Goal: Communication & Community: Participate in discussion

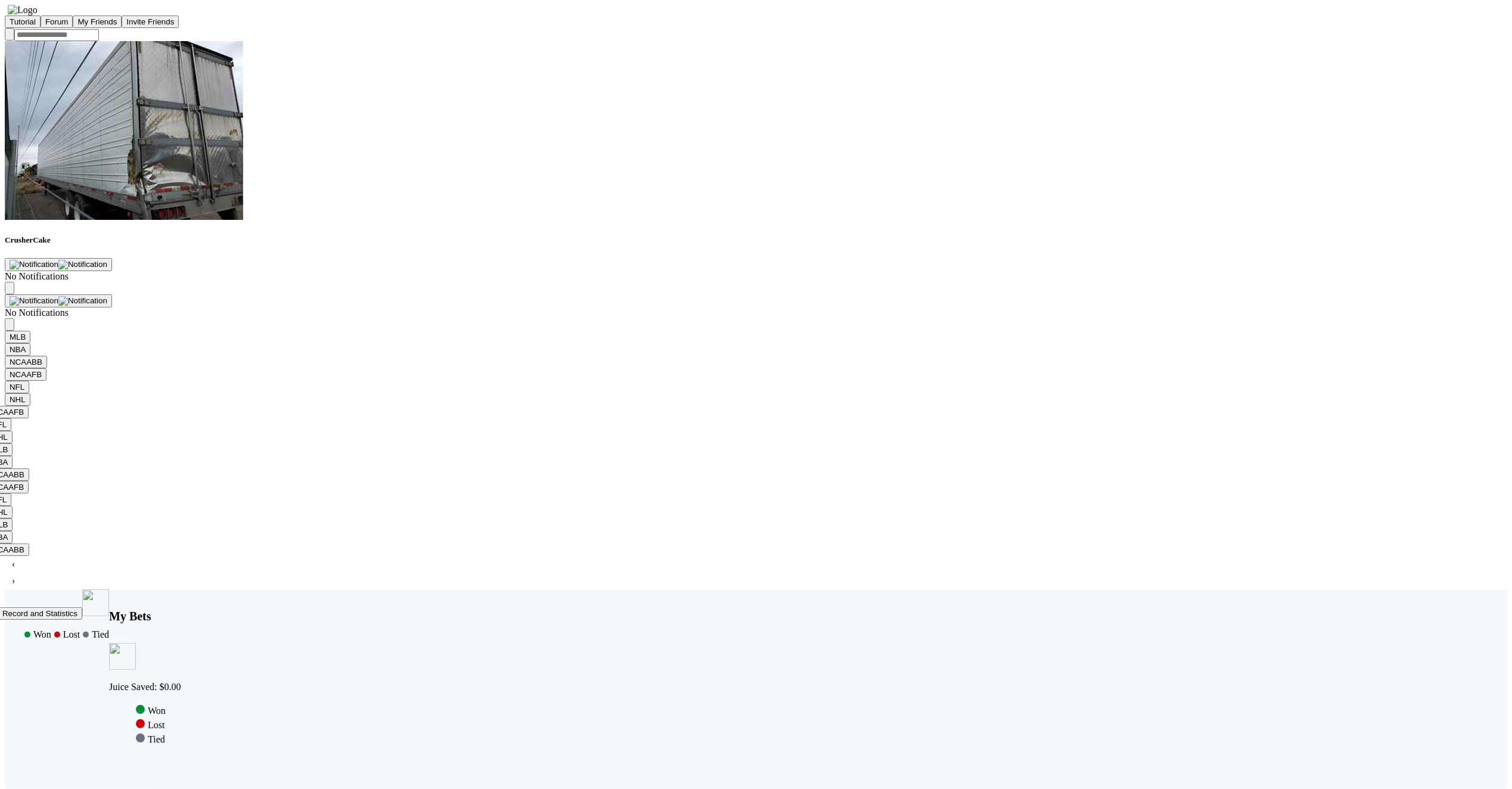
click at [73, 28] on button "Forum" at bounding box center [57, 21] width 33 height 13
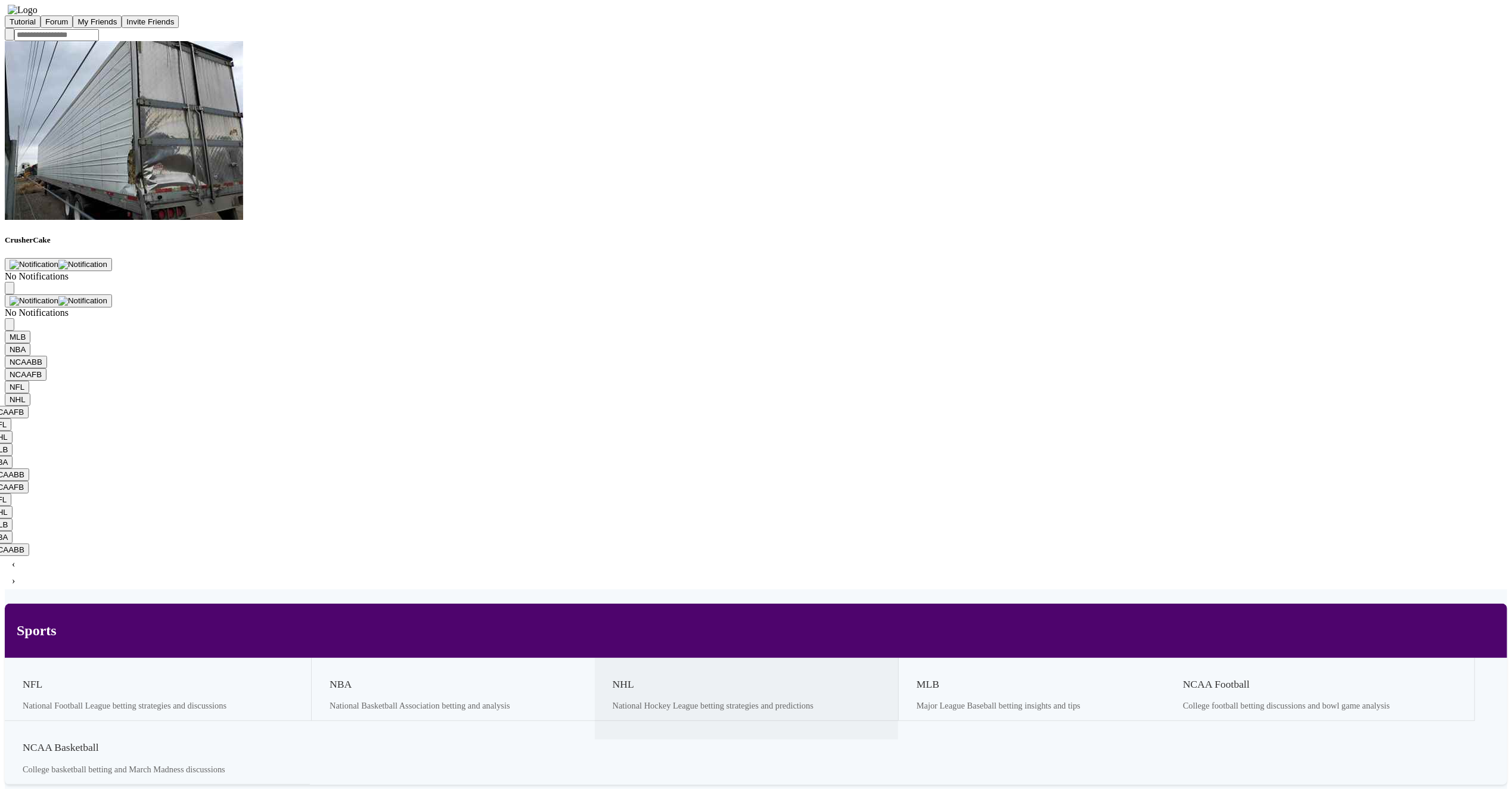
click at [613, 678] on h3 "NHL" at bounding box center [713, 684] width 201 height 13
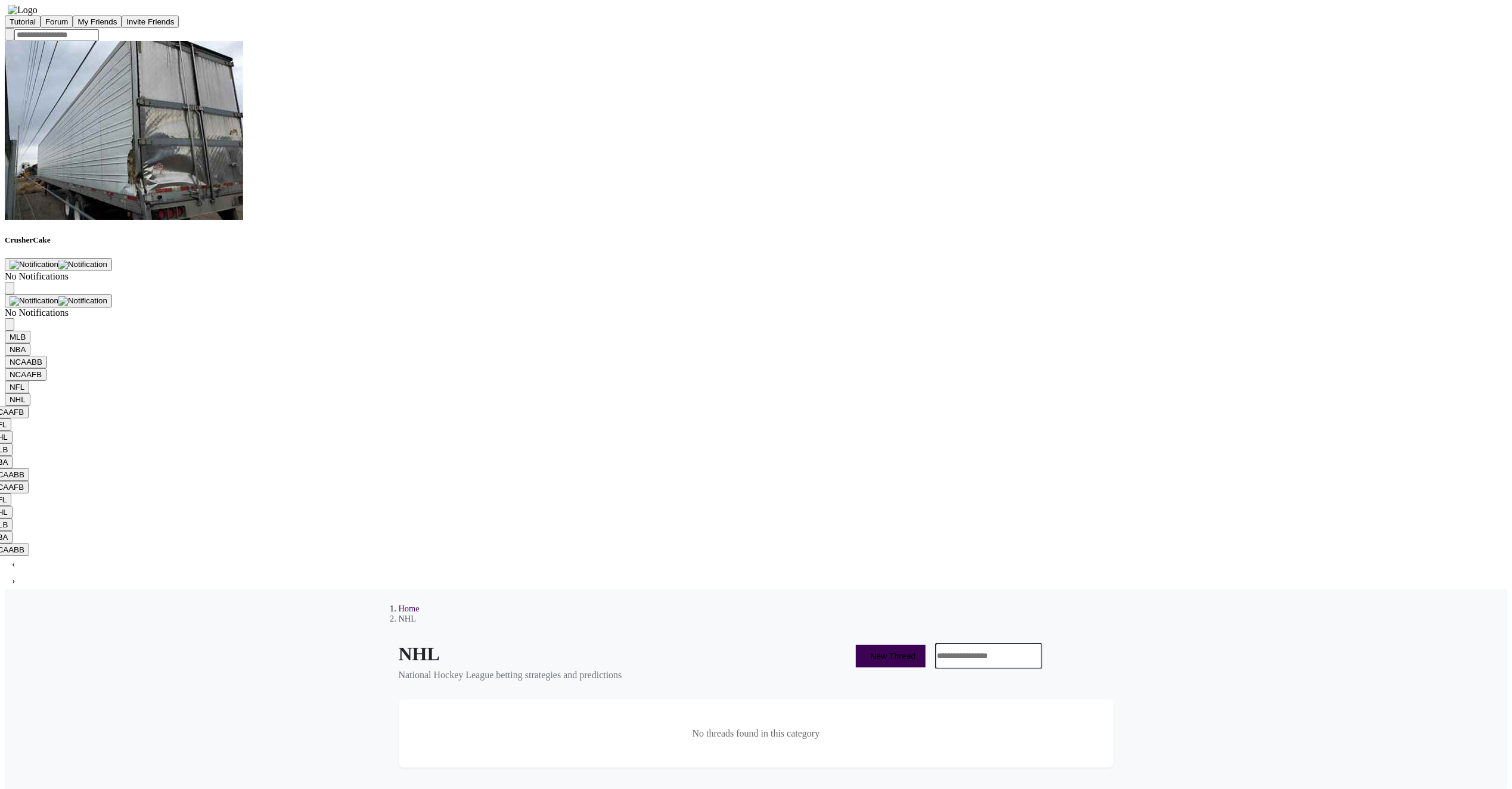
click at [864, 645] on button "New Thread" at bounding box center [891, 656] width 69 height 22
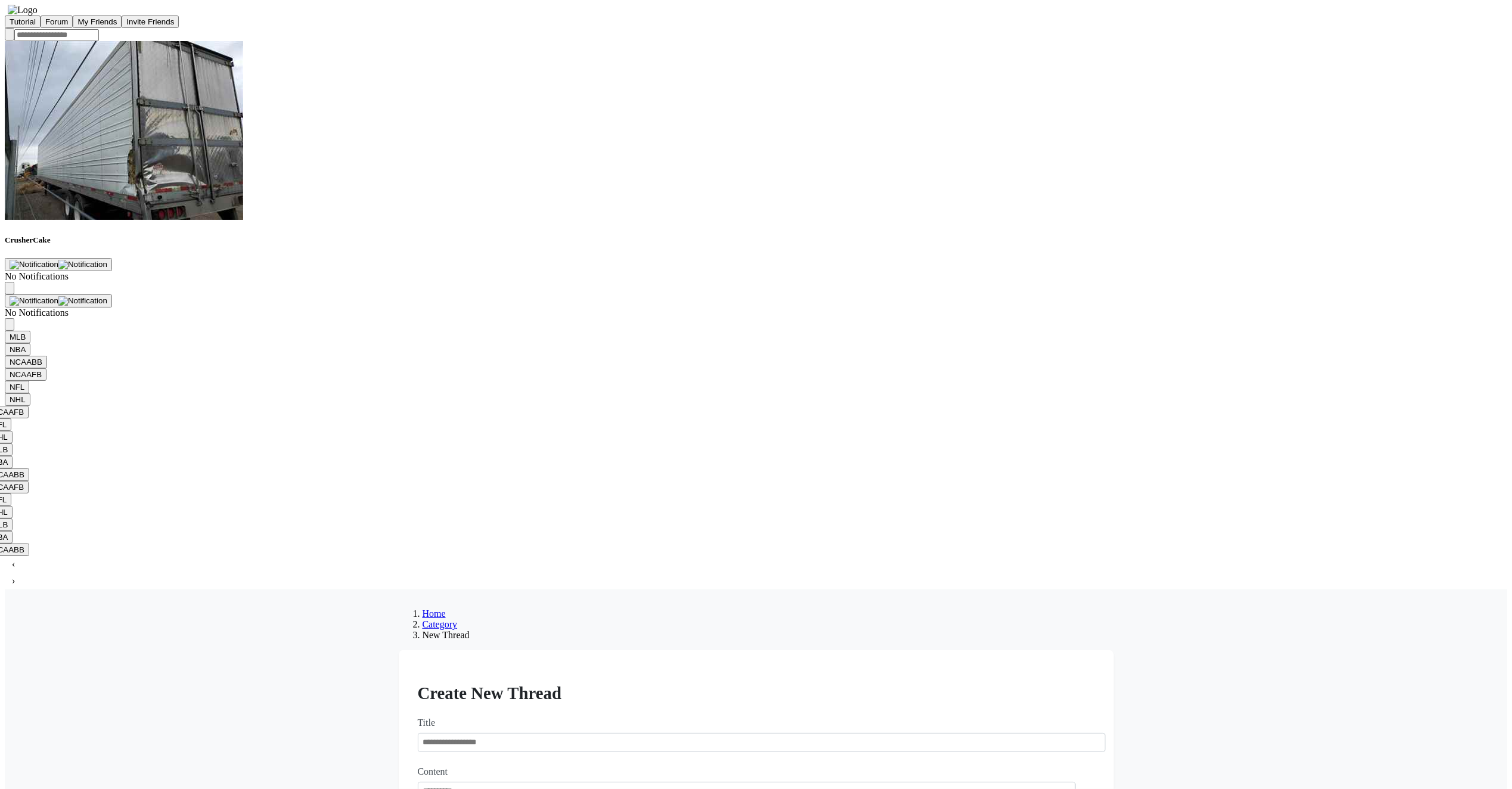
click at [458, 619] on link "Category" at bounding box center [440, 624] width 35 height 10
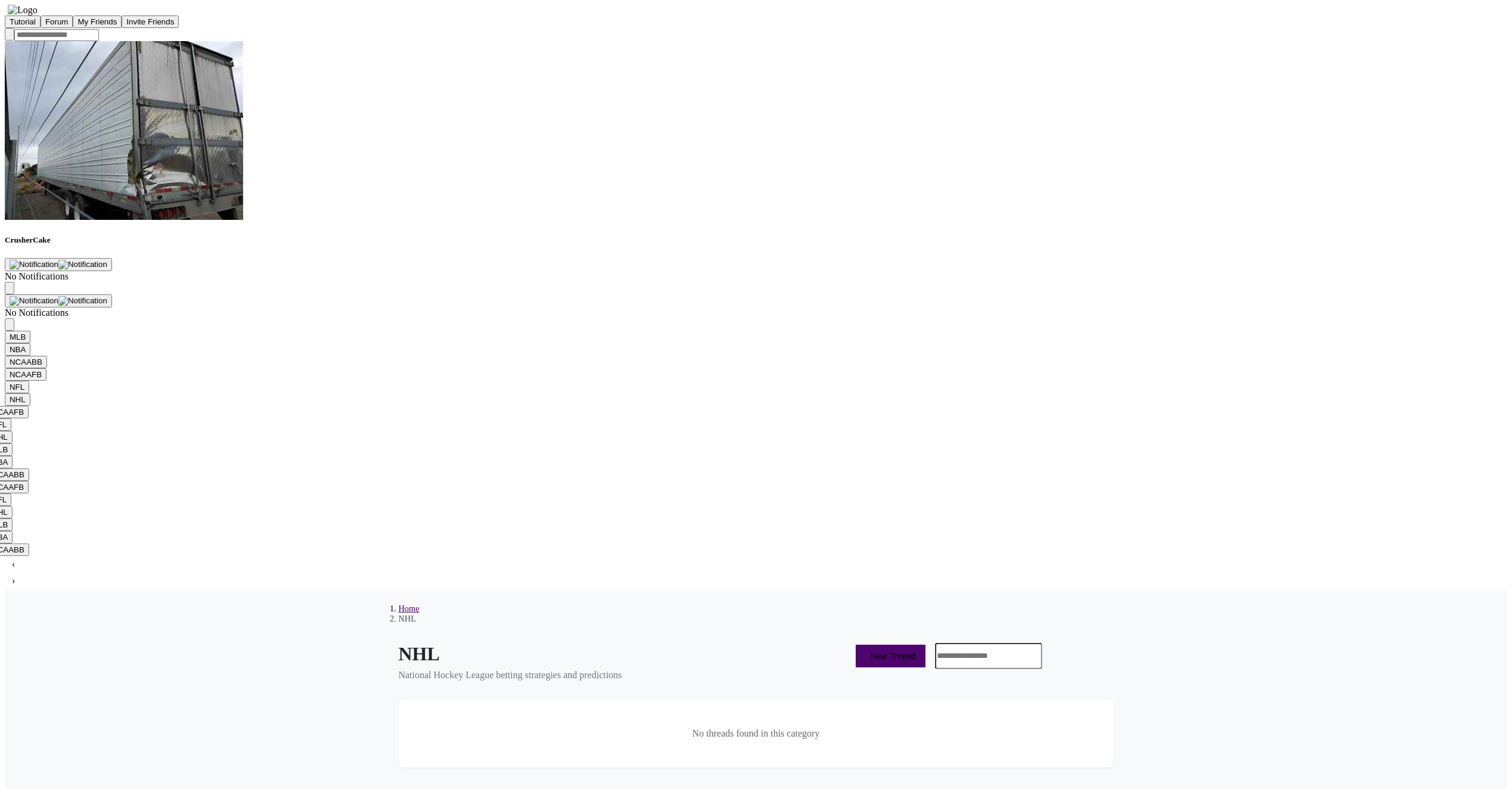
click at [415, 603] on link "Home" at bounding box center [409, 608] width 21 height 9
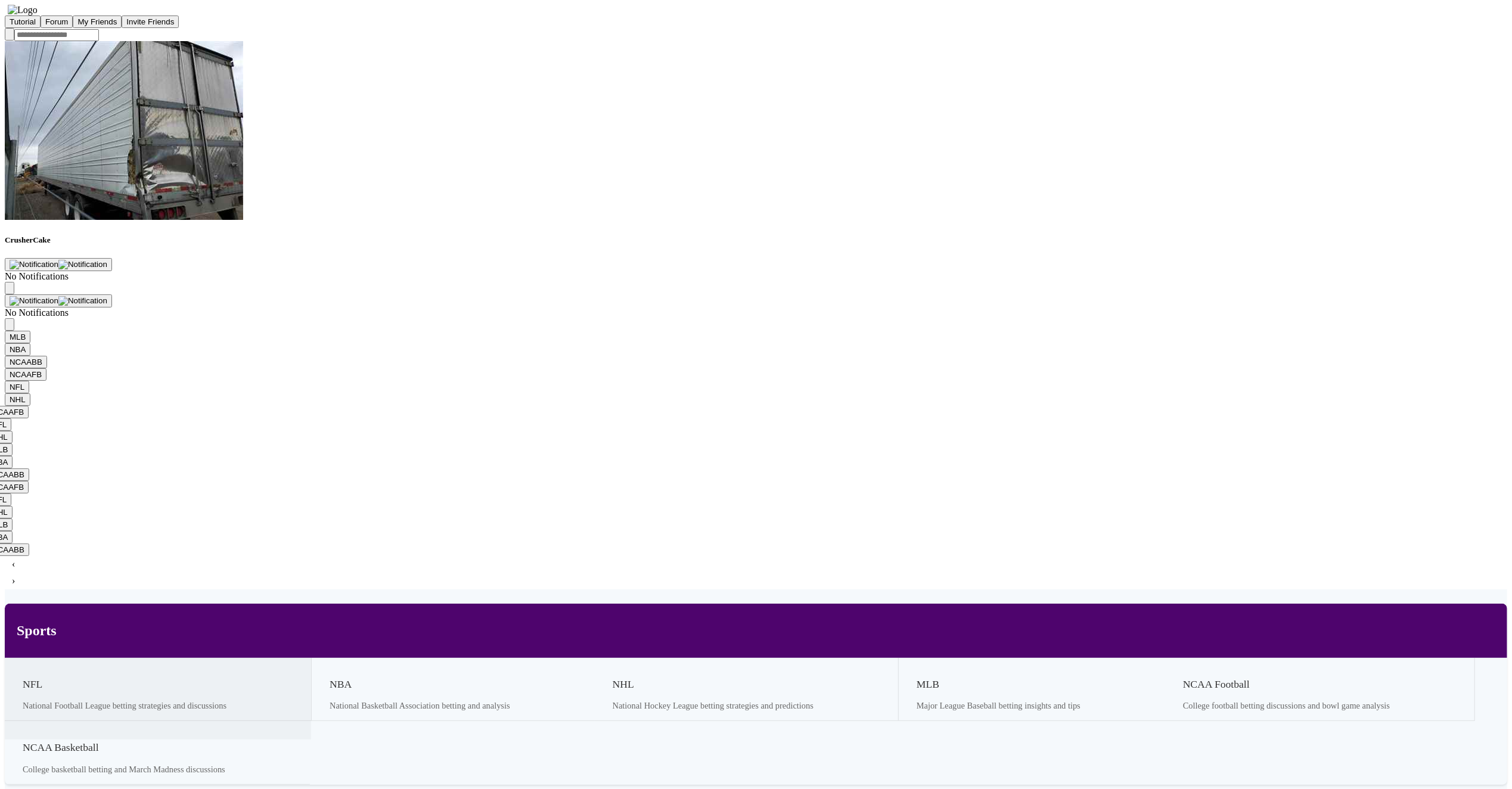
click at [227, 700] on p "National Football League betting strategies and discussions" at bounding box center [124, 706] width 204 height 10
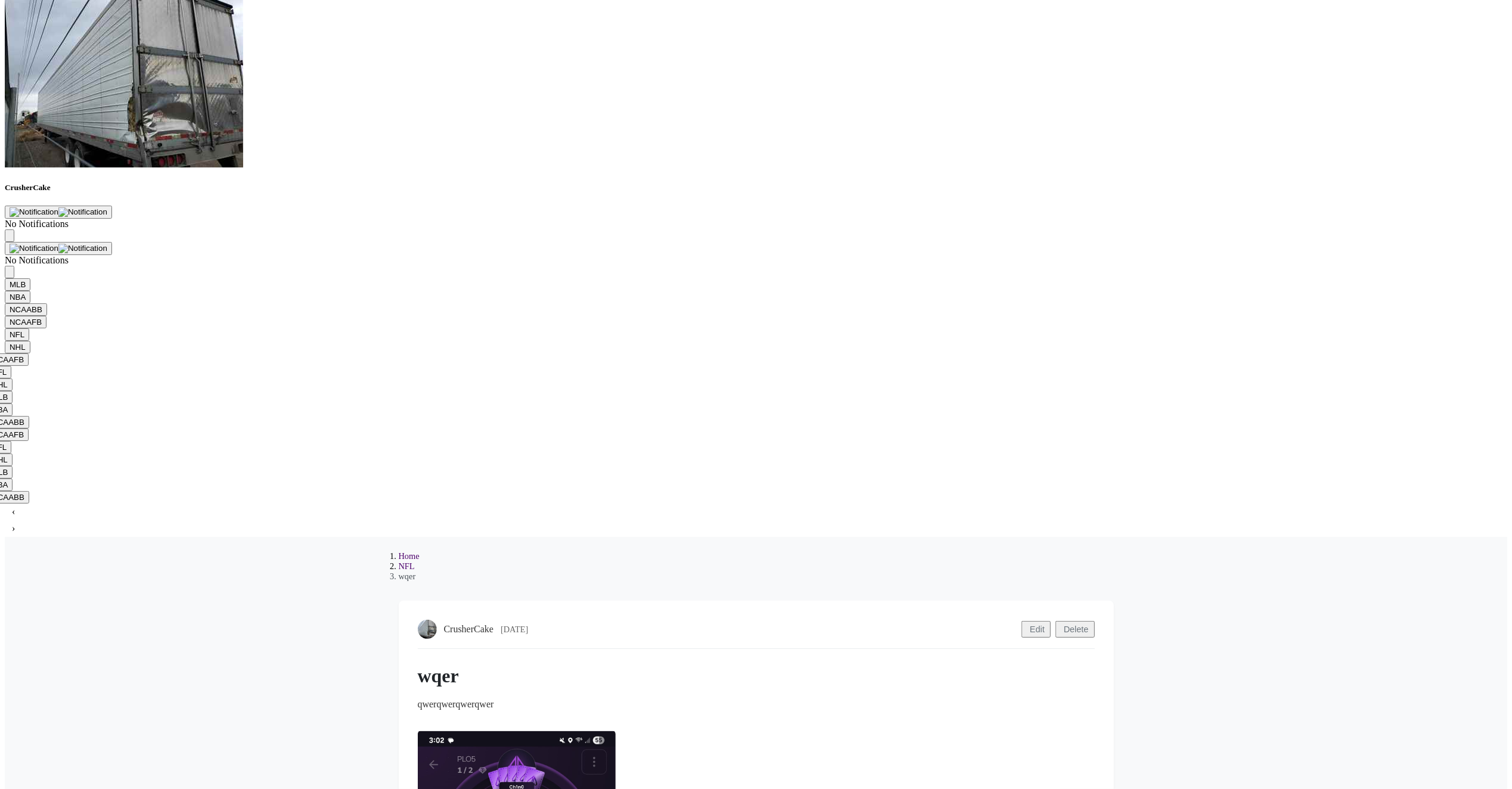
scroll to position [477, 0]
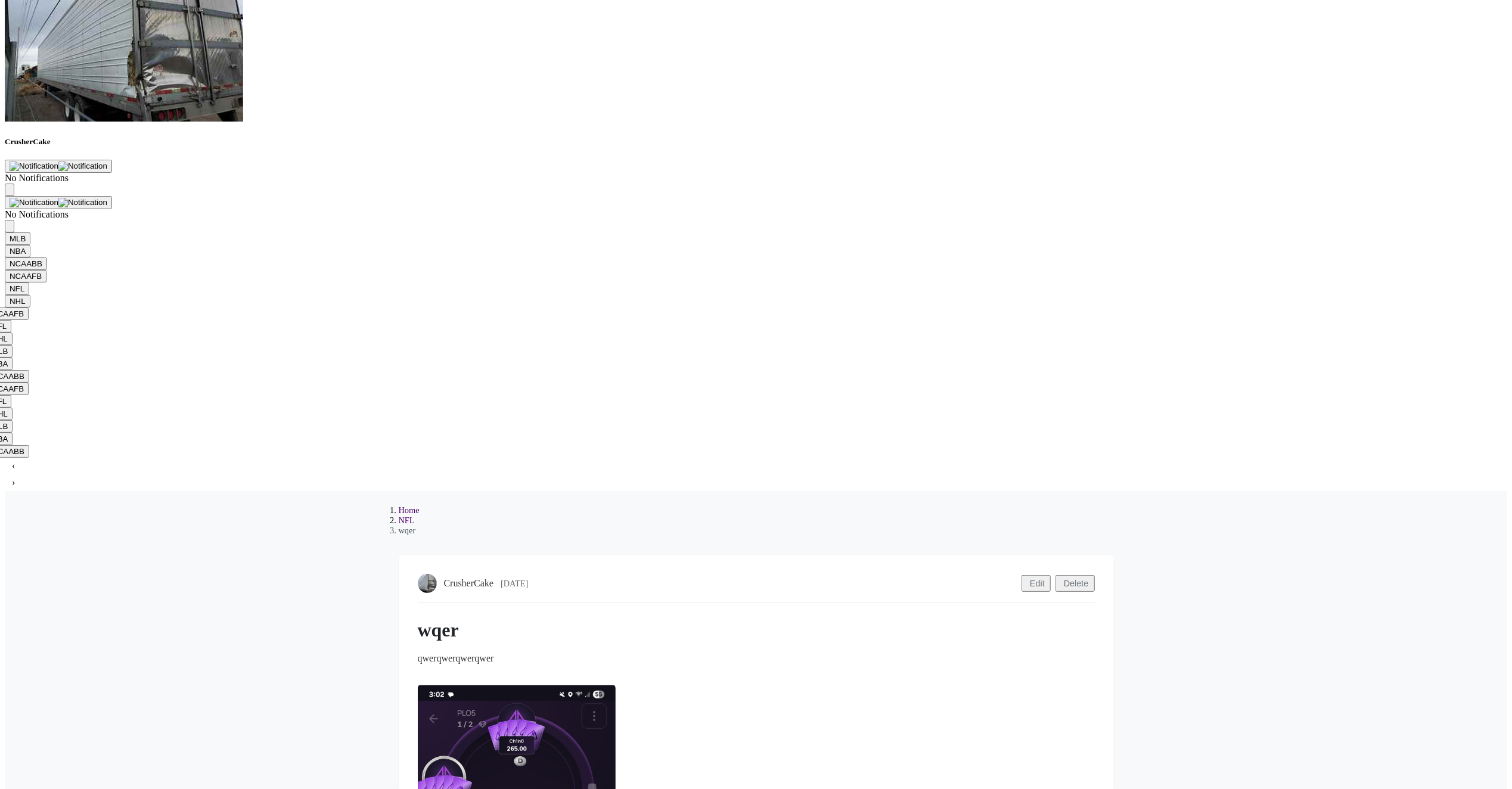
scroll to position [0, 0]
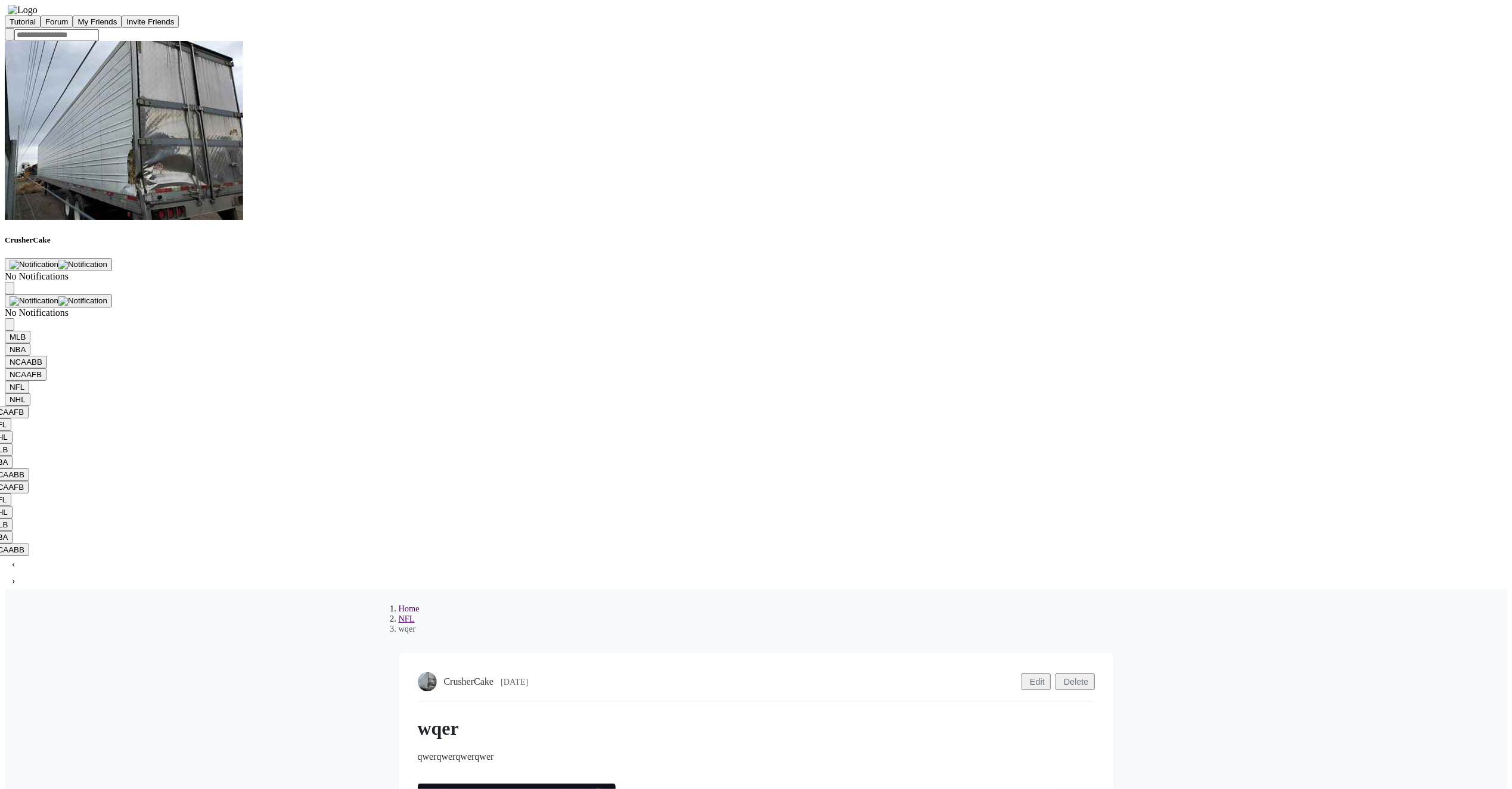
click at [415, 614] on link "NFL" at bounding box center [407, 618] width 16 height 9
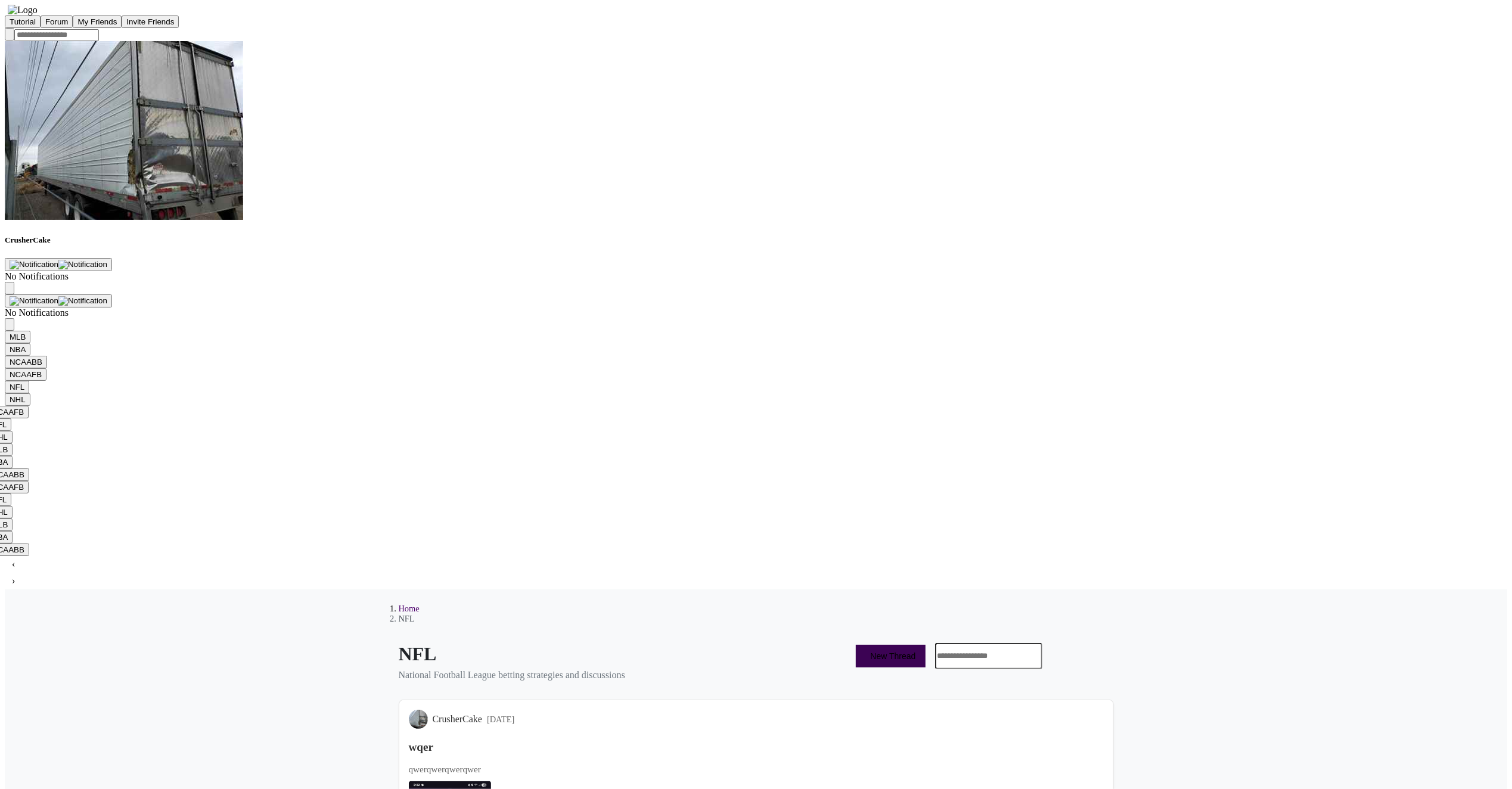
click at [869, 645] on button "New Thread" at bounding box center [891, 656] width 69 height 22
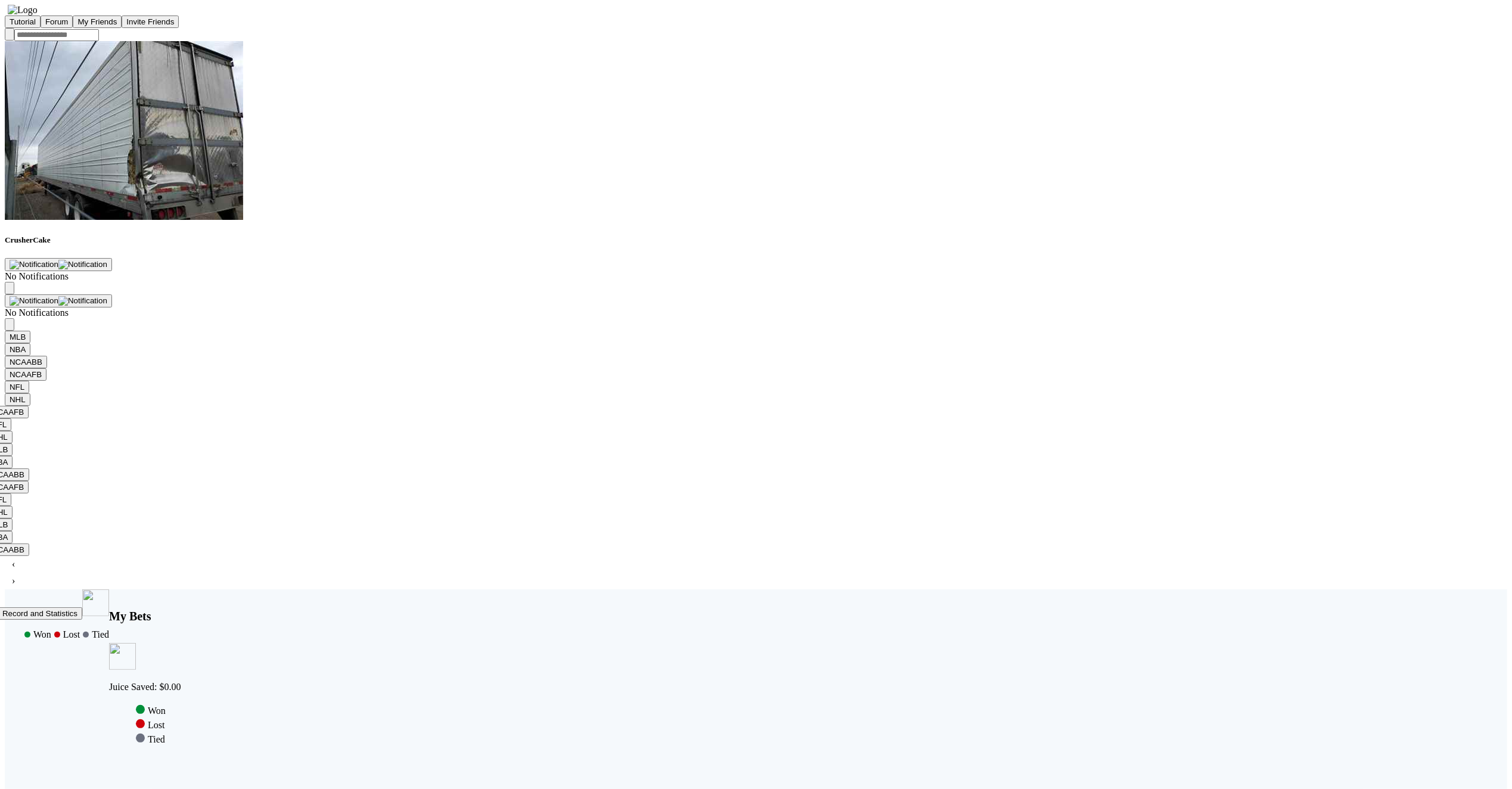
click at [73, 21] on button "Forum" at bounding box center [57, 21] width 33 height 13
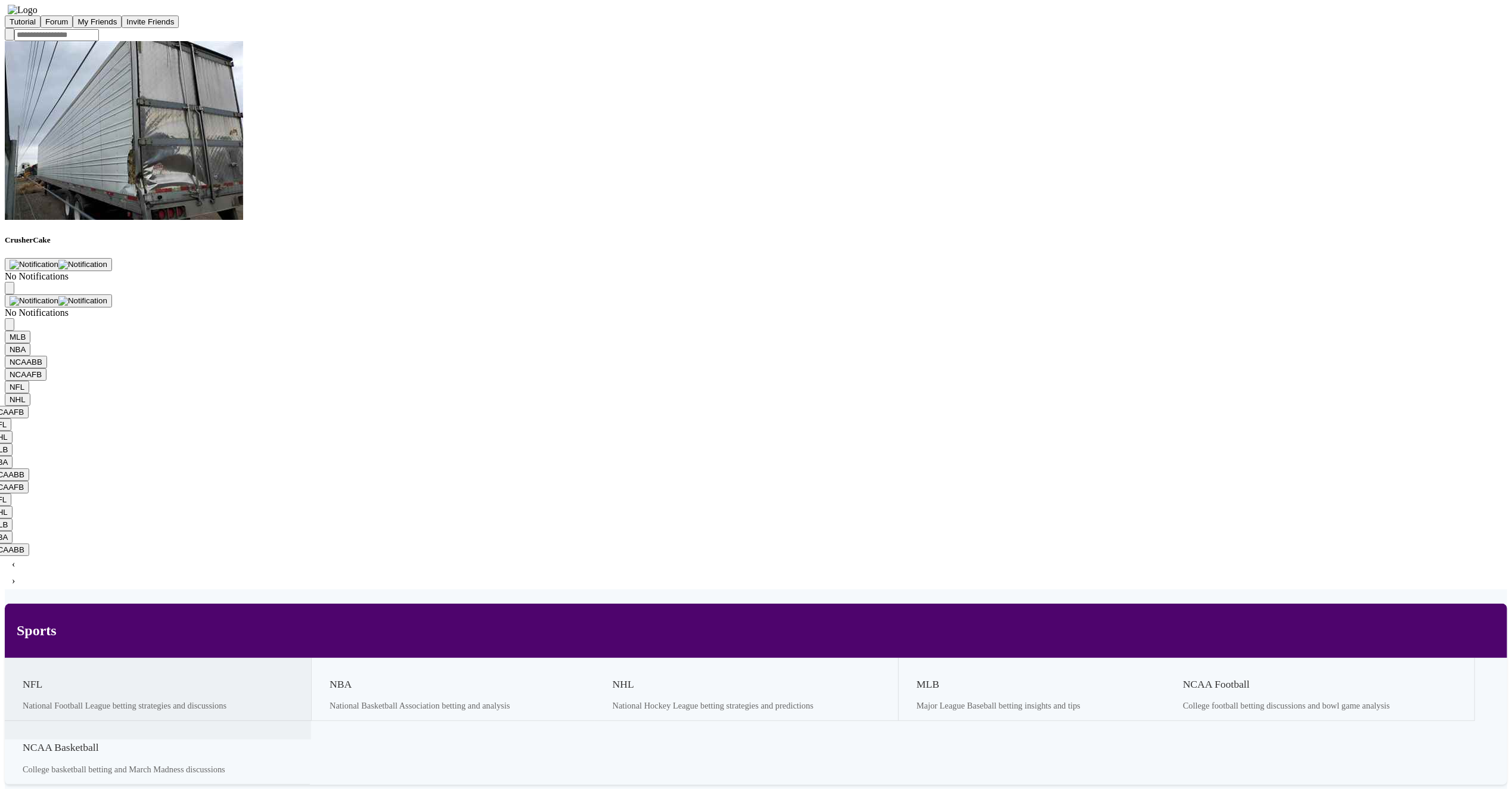
click at [227, 700] on p "National Football League betting strategies and discussions" at bounding box center [124, 706] width 204 height 10
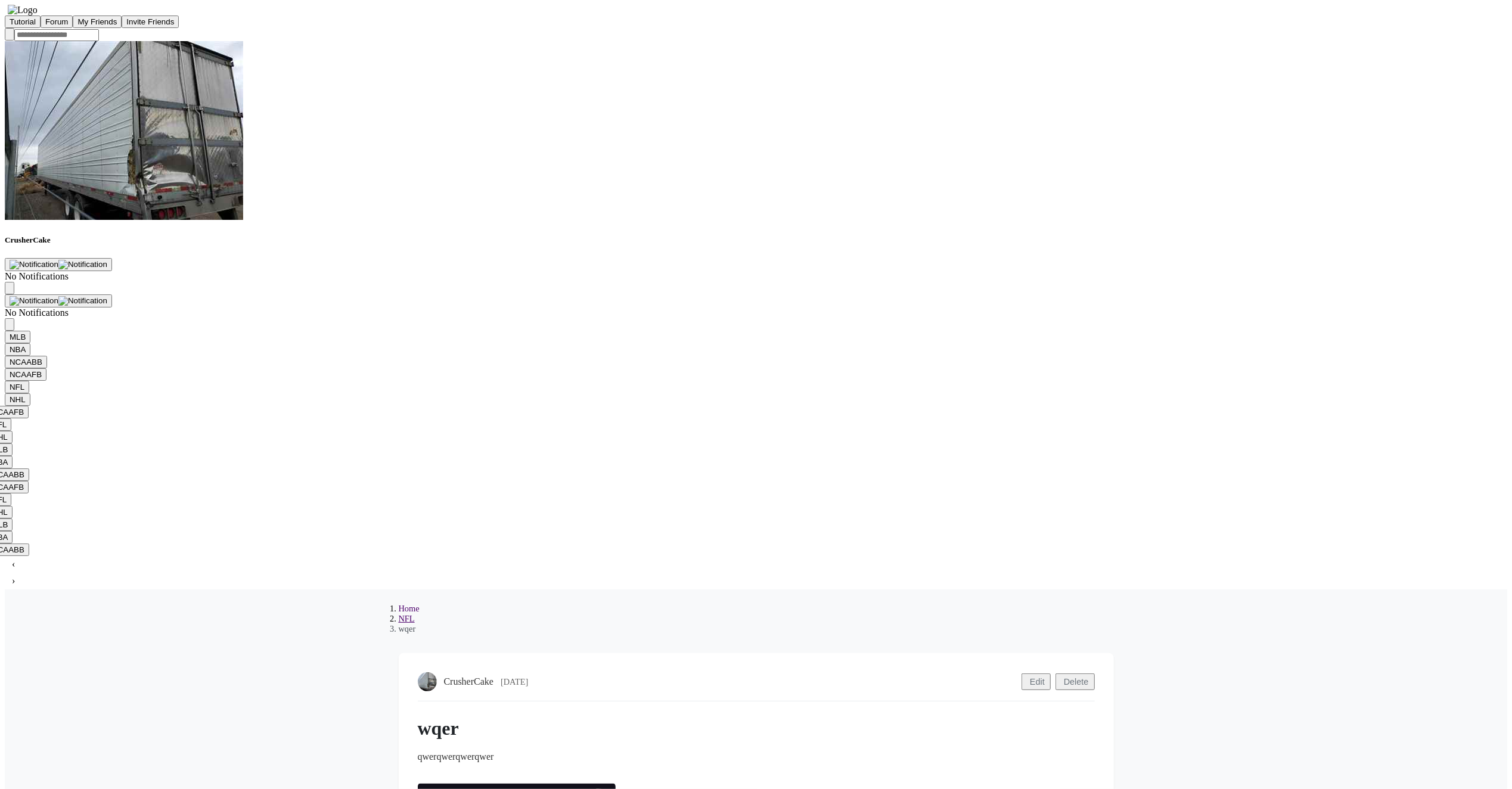
click at [415, 614] on link "NFL" at bounding box center [407, 618] width 16 height 9
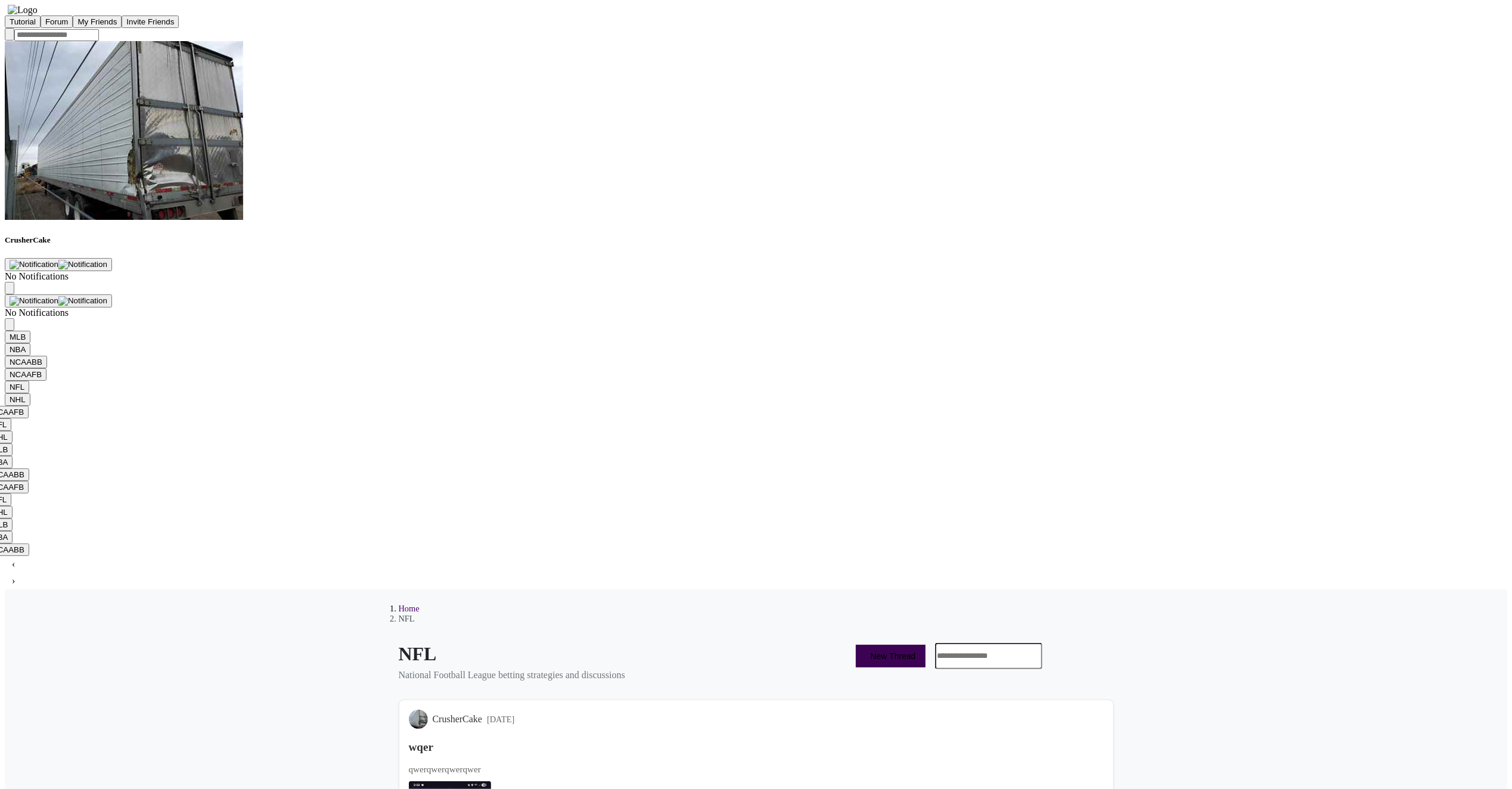
click at [864, 645] on button "New Thread" at bounding box center [891, 656] width 69 height 22
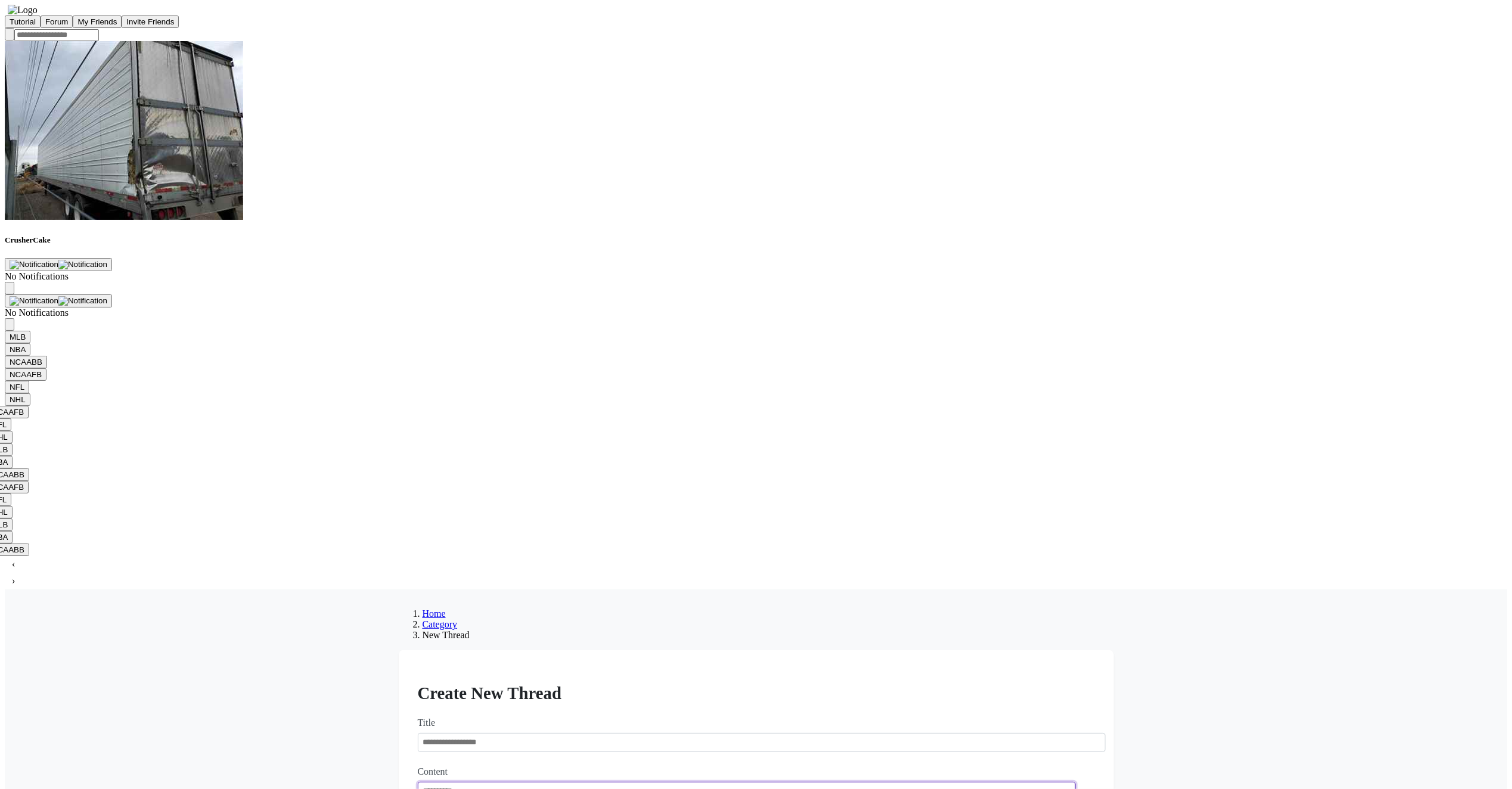
type textarea "******"
